Goal: Book appointment/travel/reservation

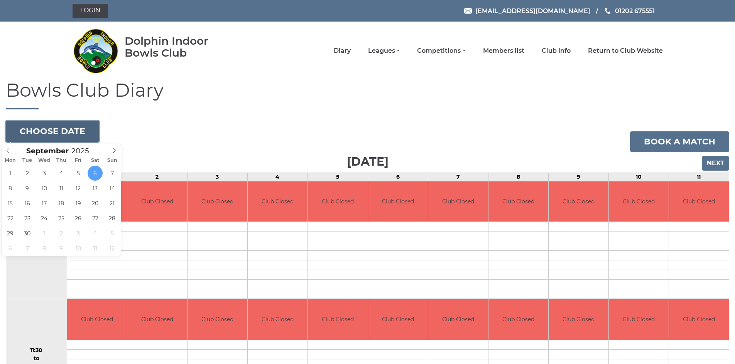
click at [36, 126] on button "Choose date" at bounding box center [52, 131] width 93 height 21
type input "[DATE]"
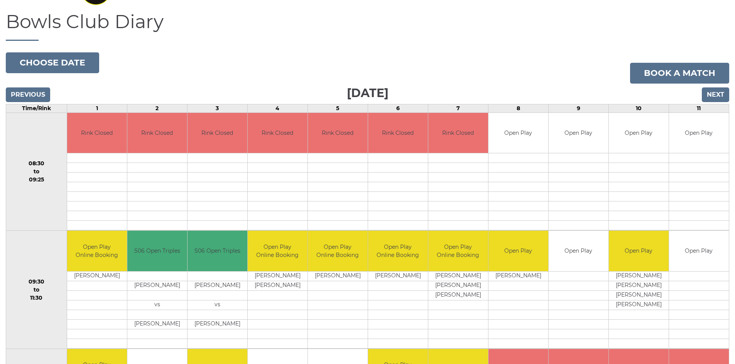
scroll to position [41, 0]
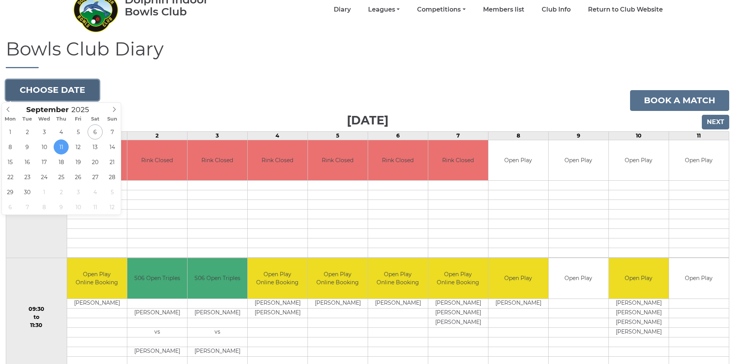
click at [48, 89] on button "Choose date" at bounding box center [52, 90] width 93 height 21
type input "[DATE]"
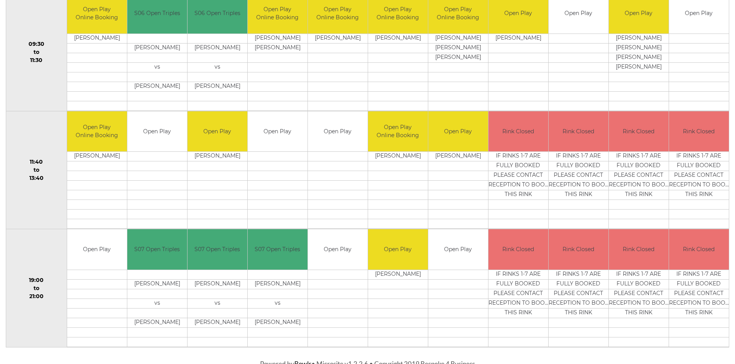
scroll to position [311, 0]
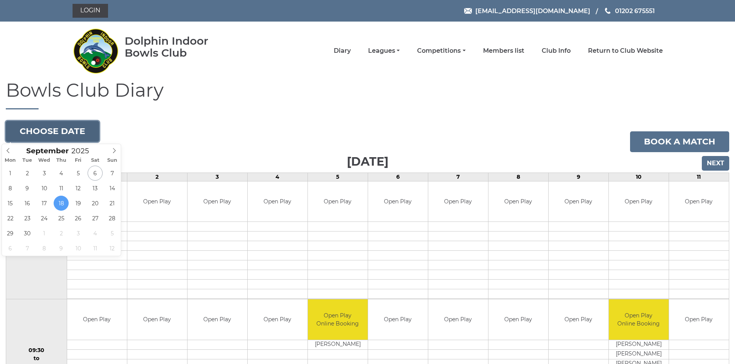
click at [78, 135] on button "Choose date" at bounding box center [52, 131] width 93 height 21
type input "2025-09-25"
